Goal: Transaction & Acquisition: Purchase product/service

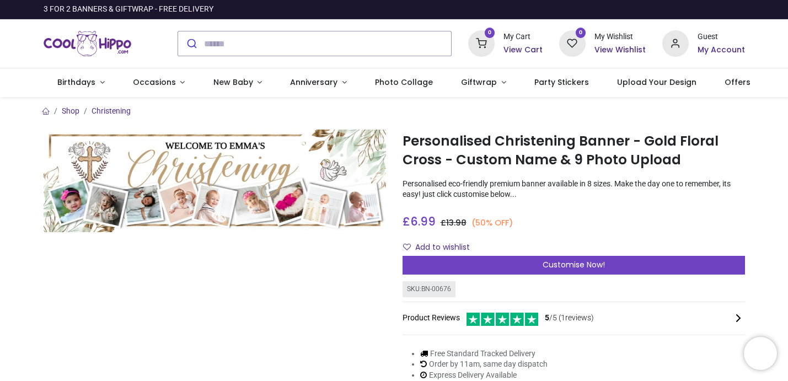
click at [180, 205] on img at bounding box center [215, 181] width 343 height 103
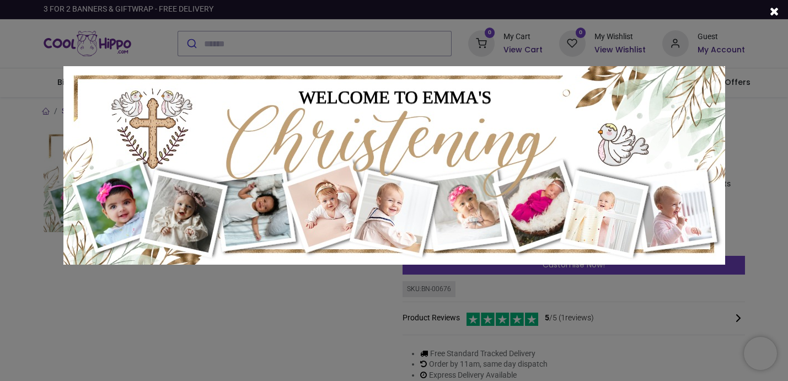
click at [167, 316] on div at bounding box center [394, 190] width 788 height 381
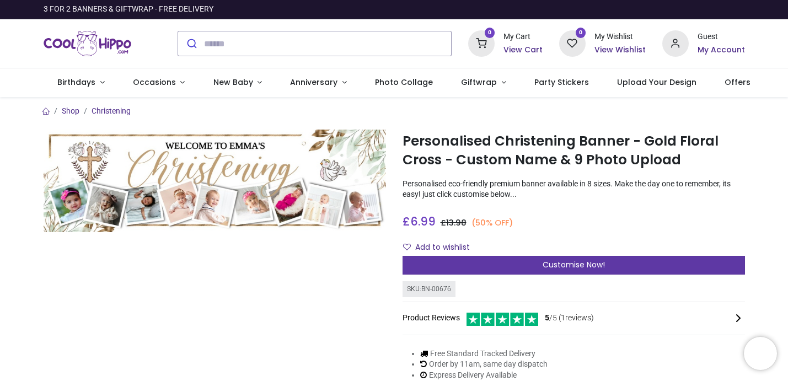
click at [469, 269] on div "Customise Now!" at bounding box center [574, 265] width 343 height 19
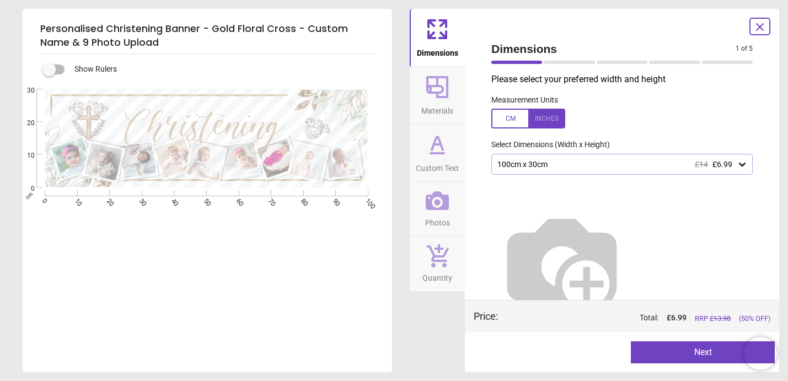
click at [526, 161] on div "100cm x 30cm £14 £6.99" at bounding box center [616, 164] width 241 height 9
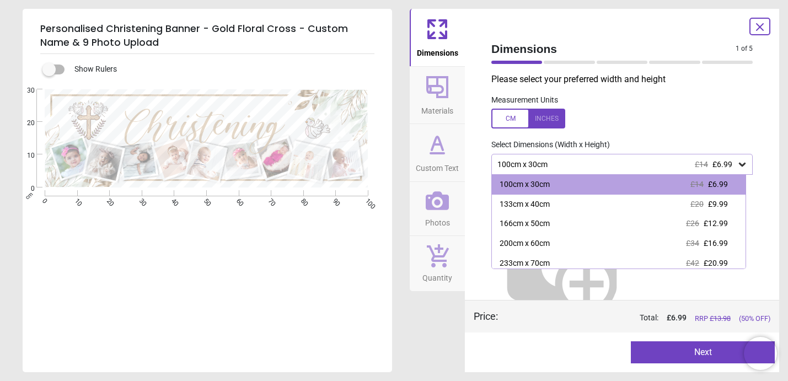
click at [505, 118] on div at bounding box center [529, 119] width 74 height 20
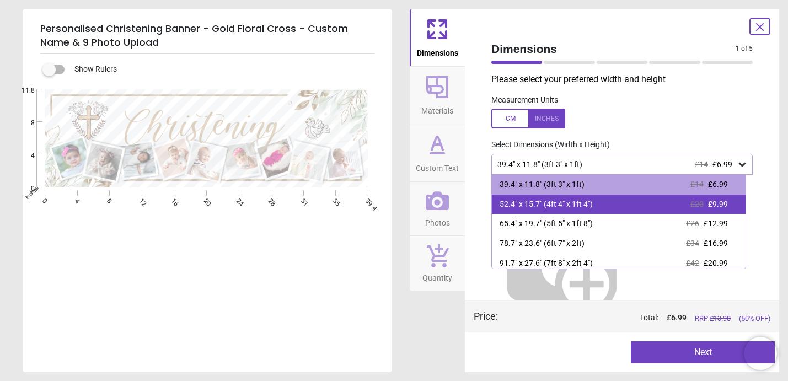
click at [604, 197] on div "52.4" x 15.7" (4ft 4" x 1ft 4") £20 £9.99" at bounding box center [619, 205] width 254 height 20
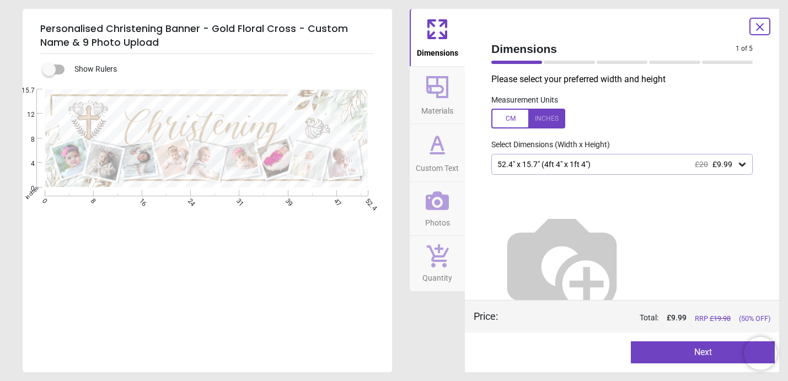
scroll to position [8, 0]
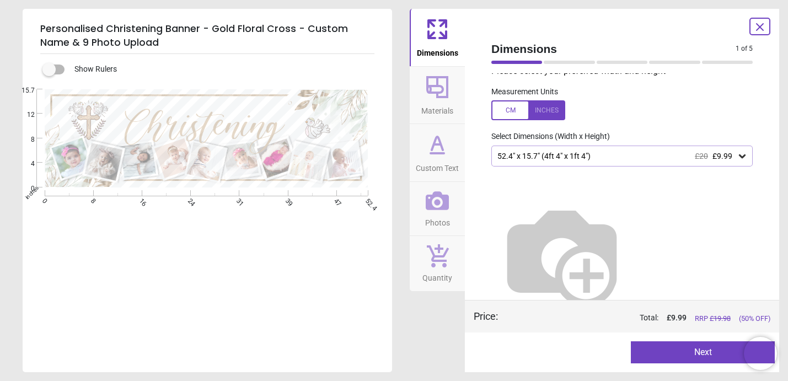
click at [669, 352] on button "Next" at bounding box center [703, 352] width 144 height 22
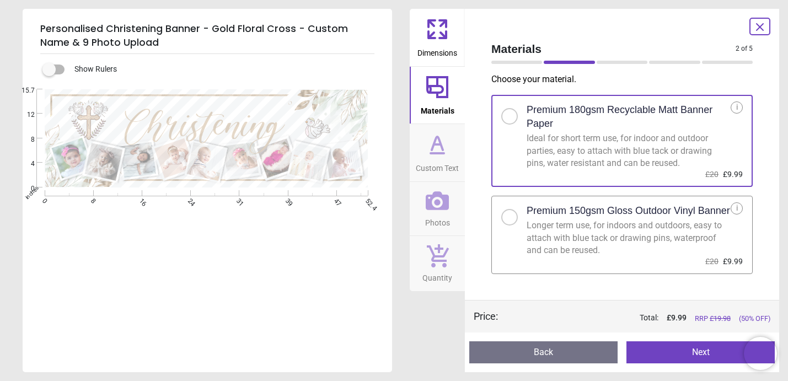
click at [649, 355] on button "Next" at bounding box center [701, 352] width 148 height 22
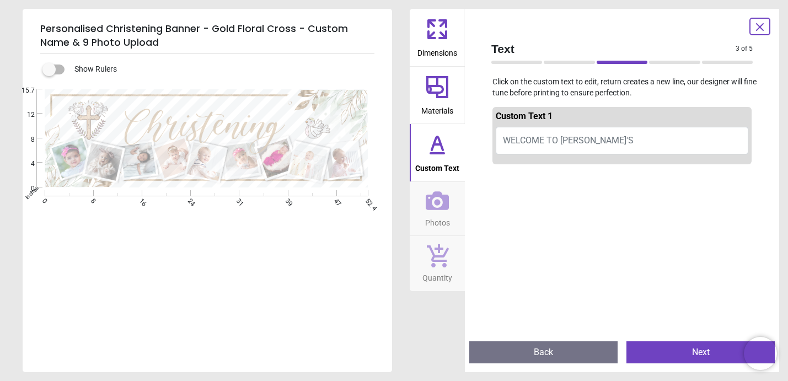
click at [565, 134] on button "WELCOME TO [PERSON_NAME]'S" at bounding box center [622, 141] width 253 height 28
click at [570, 143] on span "WELCOME TO [PERSON_NAME]'S" at bounding box center [568, 140] width 131 height 10
type textarea "*"
click at [621, 137] on button "WLyon and" at bounding box center [622, 141] width 253 height 28
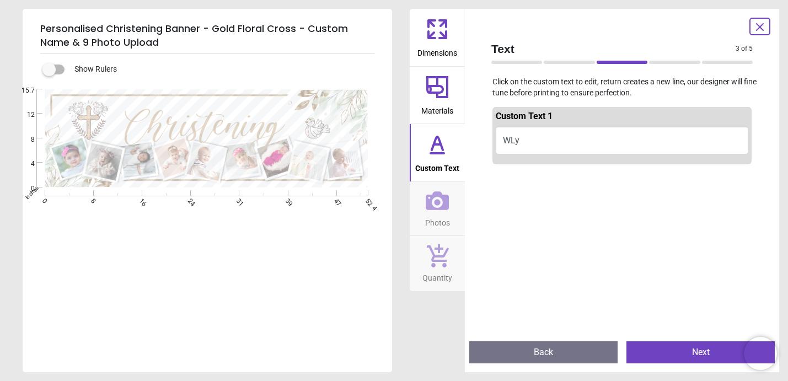
type textarea "*"
click at [527, 142] on button "wilf amd Lyon's" at bounding box center [622, 141] width 253 height 28
click at [528, 141] on button "wilf amd Lyon's" at bounding box center [622, 141] width 253 height 28
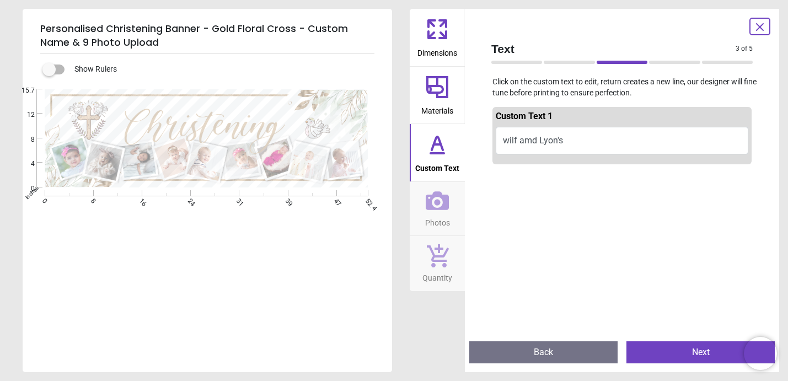
click at [528, 141] on button "wilf amd Lyon's" at bounding box center [622, 141] width 253 height 28
click at [204, 104] on textarea "**********" at bounding box center [207, 105] width 98 height 12
click at [509, 143] on button "wilf and Lyon's" at bounding box center [622, 141] width 253 height 28
type textarea "**********"
click at [639, 139] on button "Wilf and Lyon's" at bounding box center [622, 141] width 253 height 28
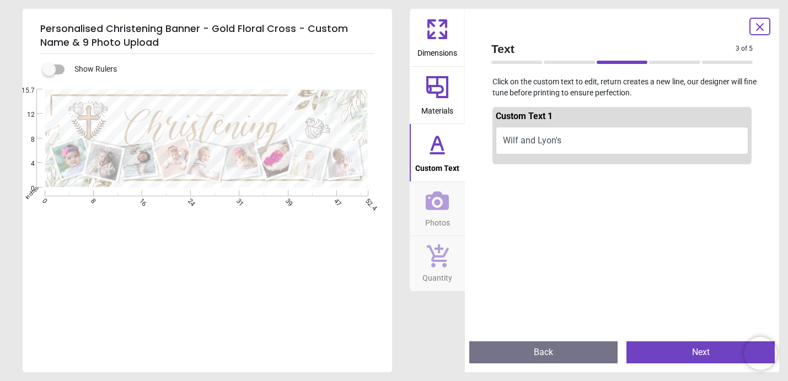
click at [680, 353] on button "Next" at bounding box center [701, 352] width 148 height 22
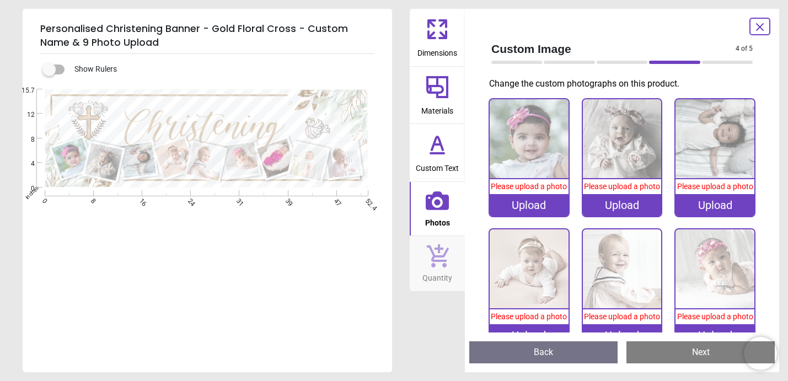
scroll to position [0, 0]
